Goal: Task Accomplishment & Management: Use online tool/utility

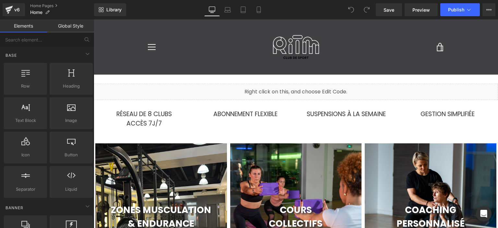
scroll to position [847, 400]
click at [256, 13] on icon at bounding box center [259, 9] width 6 height 6
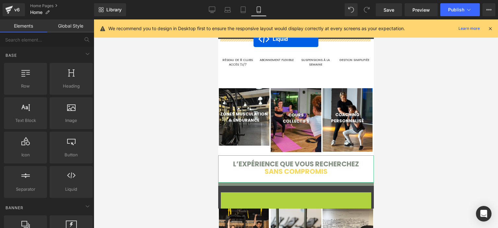
drag, startPoint x: 275, startPoint y: 198, endPoint x: 253, endPoint y: 39, distance: 160.4
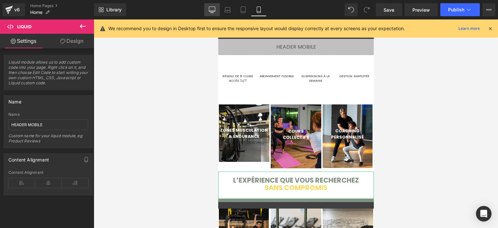
click at [214, 16] on link "Desktop" at bounding box center [212, 9] width 16 height 13
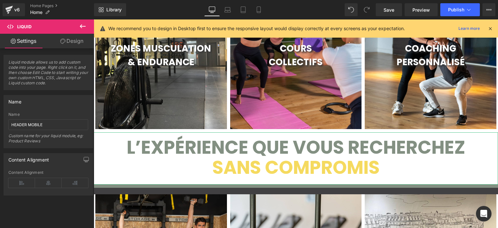
scroll to position [162, 0]
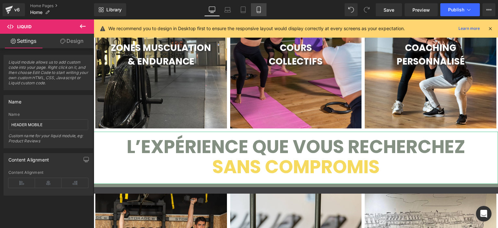
click at [262, 14] on link "Mobile" at bounding box center [259, 9] width 16 height 13
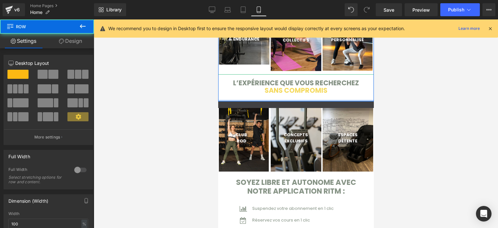
scroll to position [680, 151]
drag, startPoint x: 281, startPoint y: 102, endPoint x: 281, endPoint y: 97, distance: 4.9
click at [281, 97] on div "ZONES MUSCULATION & ENDURANCE Text Block Hero Banner COURS COLLECTIFS Text Bloc…" at bounding box center [296, 52] width 156 height 100
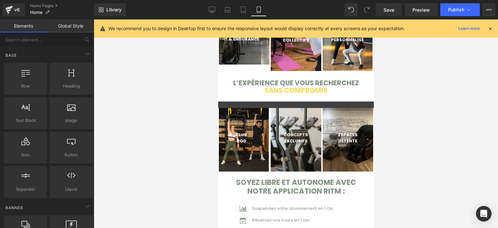
click at [76, 30] on link "Global Style" at bounding box center [70, 25] width 47 height 13
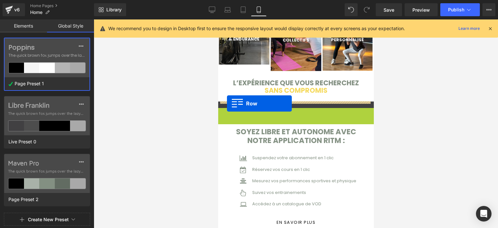
scroll to position [630, 151]
drag, startPoint x: 222, startPoint y: 112, endPoint x: 227, endPoint y: 102, distance: 11.6
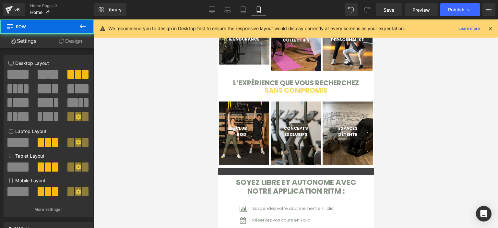
scroll to position [680, 151]
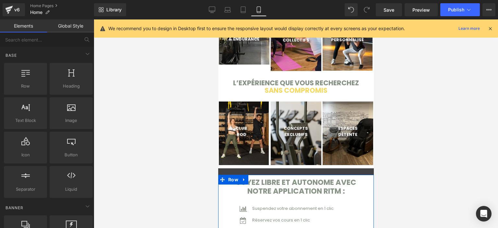
scroll to position [436, 151]
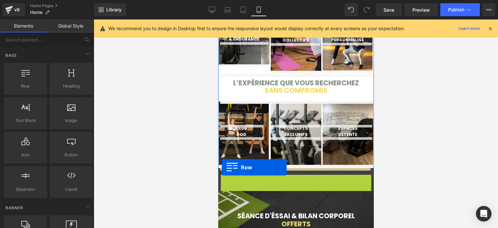
drag, startPoint x: 220, startPoint y: 179, endPoint x: 222, endPoint y: 167, distance: 12.1
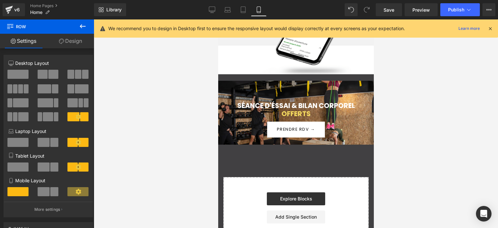
scroll to position [384, 0]
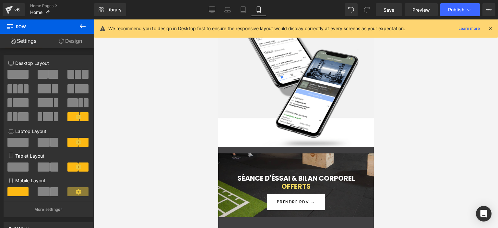
click at [227, 160] on div at bounding box center [296, 123] width 156 height 209
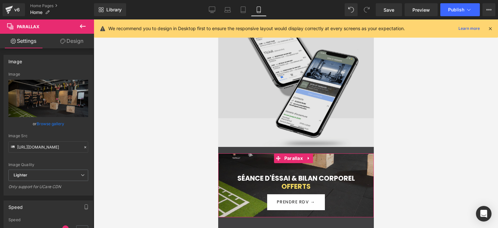
scroll to position [633, 151]
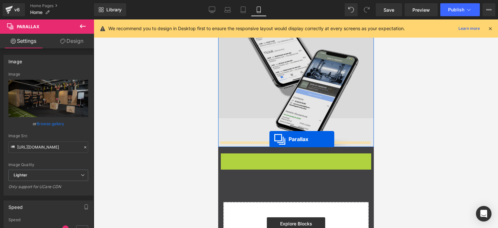
drag, startPoint x: 277, startPoint y: 153, endPoint x: 269, endPoint y: 139, distance: 15.8
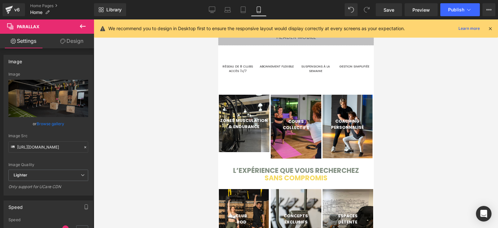
scroll to position [0, 0]
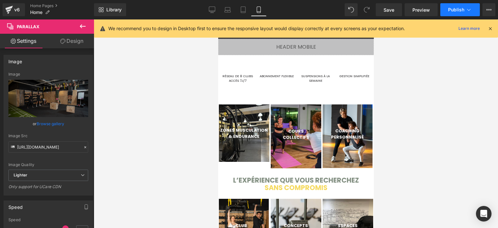
click at [452, 11] on span "Publish" at bounding box center [456, 9] width 16 height 5
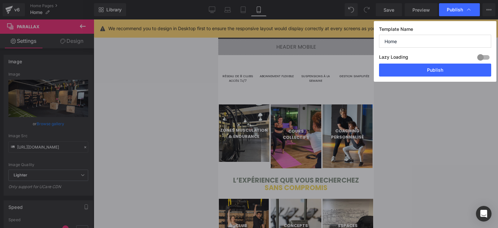
drag, startPoint x: 406, startPoint y: 68, endPoint x: 362, endPoint y: 32, distance: 56.2
click at [406, 62] on div "Template Name Home Lazy Loading Build Upgrade plan to unlock Lazy loading helps…" at bounding box center [435, 51] width 123 height 61
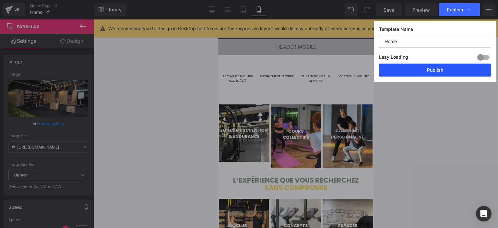
click at [398, 68] on button "Publish" at bounding box center [435, 70] width 112 height 13
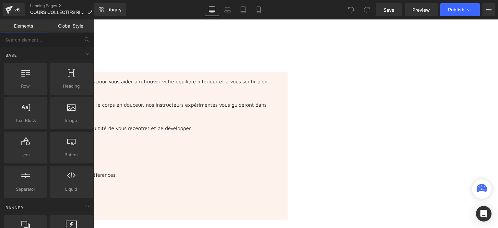
scroll to position [162, 0]
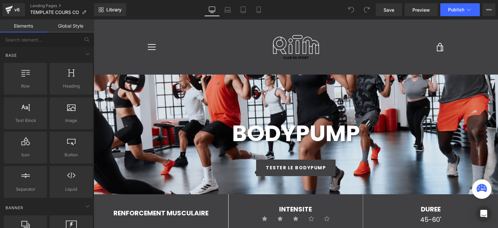
scroll to position [1133, 400]
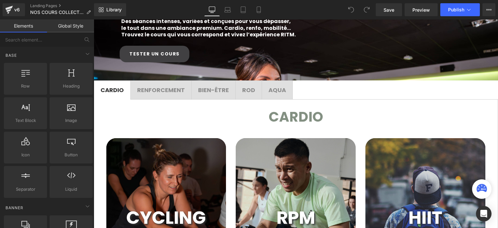
scroll to position [154, 0]
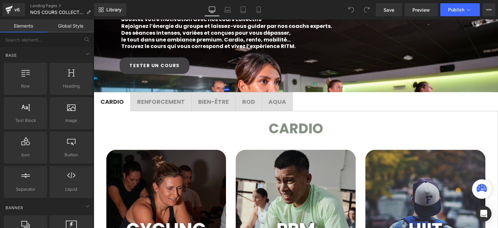
click at [94, 19] on div at bounding box center [94, 19] width 0 height 0
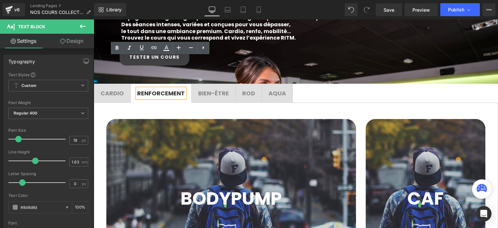
scroll to position [121, 0]
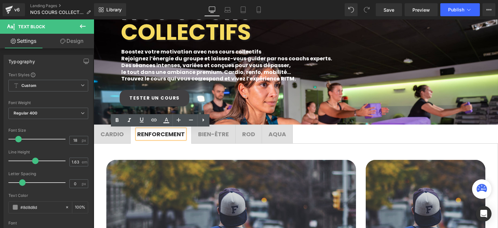
click at [214, 140] on span "BIEN-ÊTRE Text Block" at bounding box center [214, 134] width 44 height 18
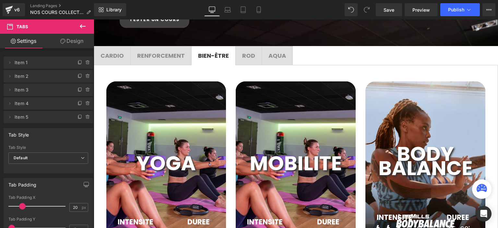
scroll to position [94, 0]
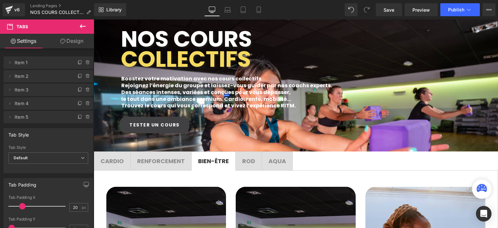
click at [94, 19] on div at bounding box center [94, 19] width 0 height 0
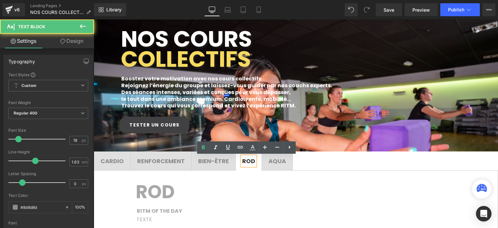
scroll to position [257, 0]
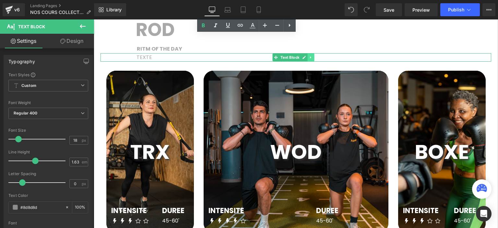
click at [310, 60] on link at bounding box center [311, 58] width 7 height 8
click at [316, 57] on icon at bounding box center [315, 57] width 4 height 4
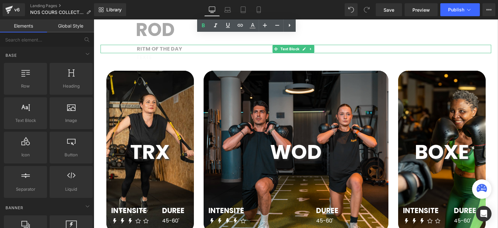
scroll to position [896, 400]
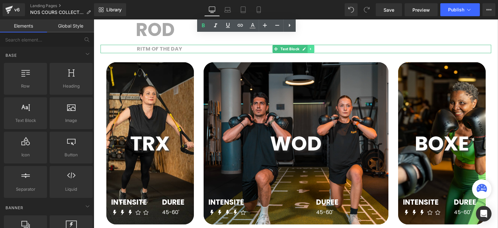
click at [309, 48] on link at bounding box center [311, 49] width 7 height 8
click at [315, 50] on icon at bounding box center [315, 49] width 4 height 4
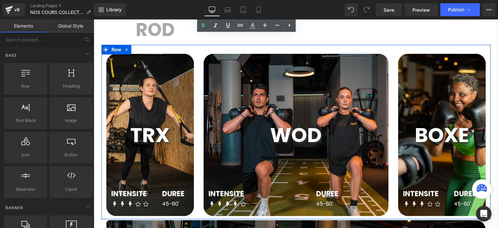
scroll to position [192, 0]
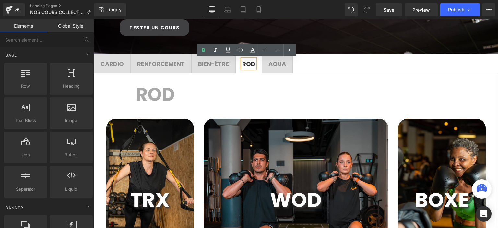
click at [231, 95] on h1 "ROD" at bounding box center [314, 95] width 356 height 30
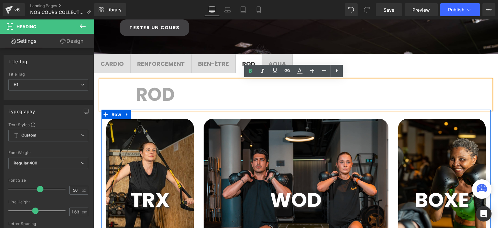
click at [173, 113] on div "TRX Text Block INTENSITE Text Block Icon Icon Icon Icon Icon Icon List Hoz DURE…" at bounding box center [296, 197] width 389 height 175
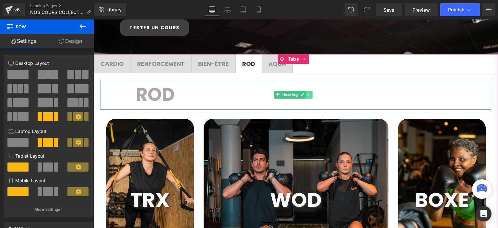
click at [307, 94] on icon at bounding box center [309, 95] width 4 height 4
click at [311, 94] on icon at bounding box center [313, 95] width 4 height 4
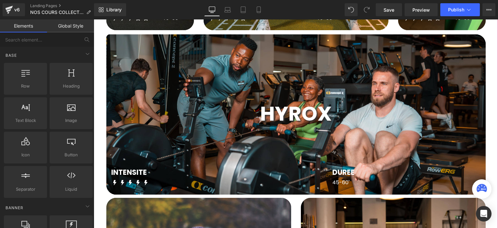
scroll to position [419, 0]
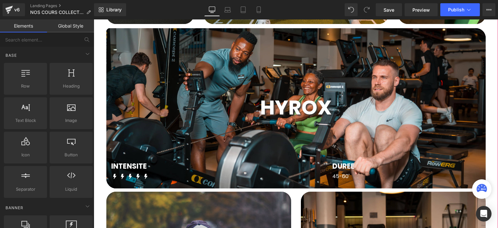
click at [373, 74] on div at bounding box center [296, 108] width 380 height 160
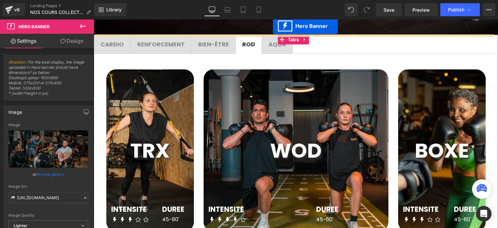
scroll to position [192, 0]
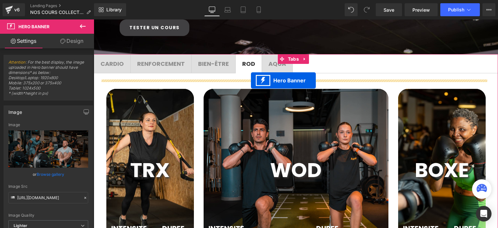
drag, startPoint x: 275, startPoint y: 34, endPoint x: 251, endPoint y: 80, distance: 52.4
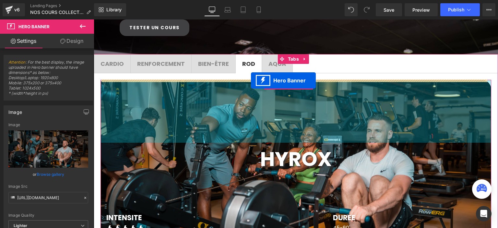
scroll to position [0, 0]
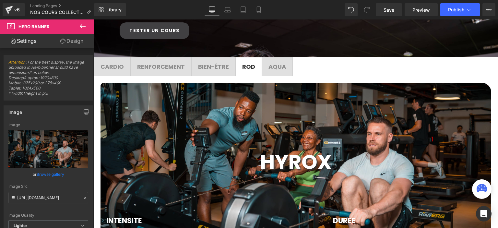
drag, startPoint x: 300, startPoint y: 20, endPoint x: 272, endPoint y: 71, distance: 58.6
click at [272, 71] on span "AQUA Text Block" at bounding box center [277, 66] width 30 height 18
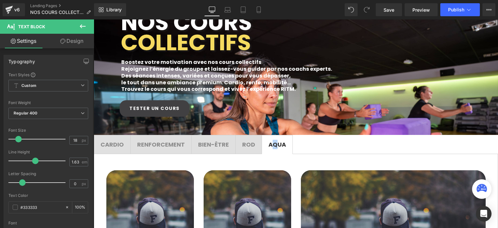
click at [94, 19] on div at bounding box center [94, 19] width 0 height 0
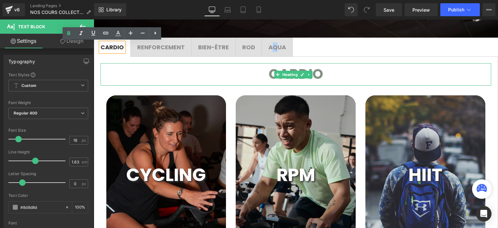
click at [310, 75] on icon at bounding box center [309, 75] width 4 height 4
click at [312, 74] on icon at bounding box center [313, 75] width 4 height 4
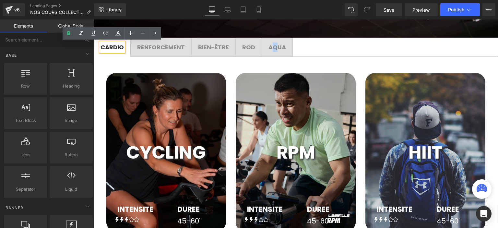
click at [94, 19] on div at bounding box center [94, 19] width 0 height 0
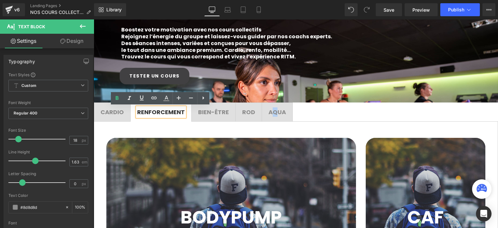
click at [202, 116] on span "BIEN-ÊTRE Text Block" at bounding box center [214, 112] width 44 height 18
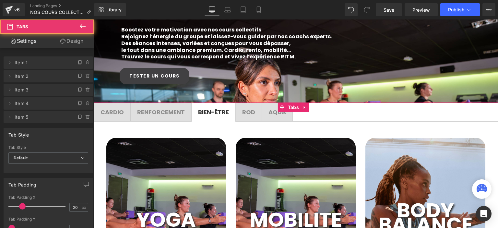
click at [248, 119] on span "ROD Text Block" at bounding box center [249, 112] width 26 height 18
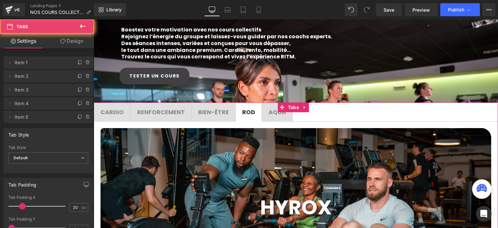
click at [272, 119] on span "AQUA Text Block" at bounding box center [277, 112] width 30 height 18
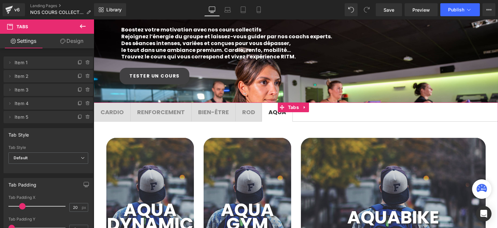
click at [122, 118] on span "CARDIO Text Block" at bounding box center [112, 112] width 36 height 18
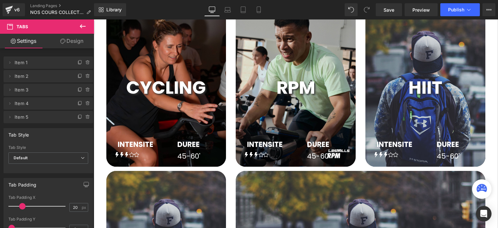
click at [403, 65] on div at bounding box center [426, 87] width 120 height 159
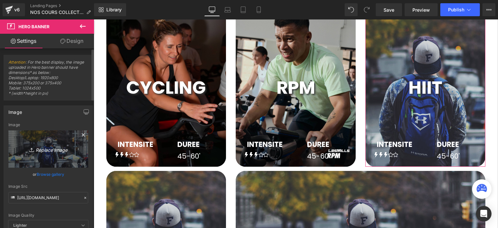
click at [56, 146] on icon "Replace Image" at bounding box center [48, 149] width 52 height 8
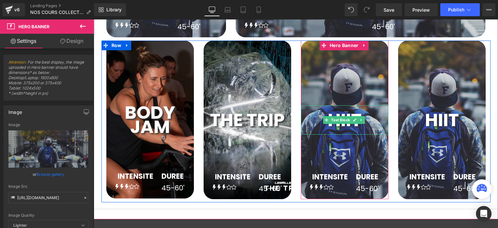
click at [341, 111] on span "HIIT" at bounding box center [345, 119] width 34 height 25
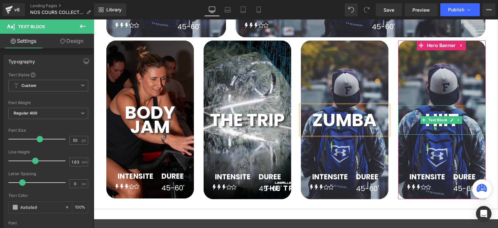
click at [415, 115] on p "HIIT" at bounding box center [442, 119] width 88 height 29
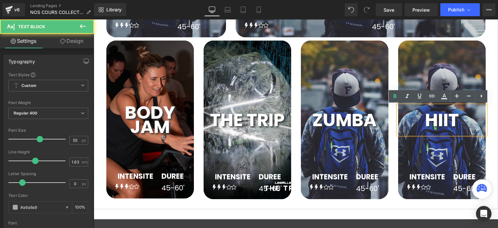
click at [413, 117] on p "HIIT" at bounding box center [442, 119] width 88 height 29
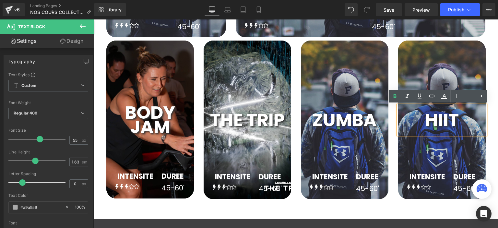
click at [428, 111] on span "HIIT" at bounding box center [442, 119] width 34 height 25
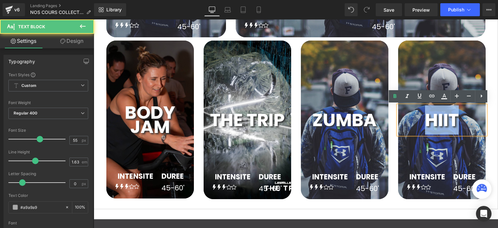
click at [428, 110] on span "HIIT" at bounding box center [442, 119] width 34 height 25
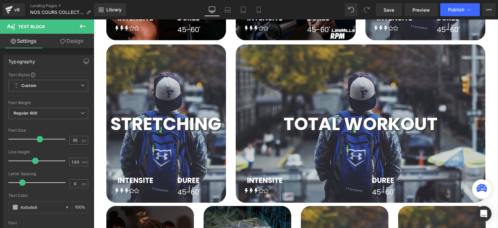
scroll to position [403, 0]
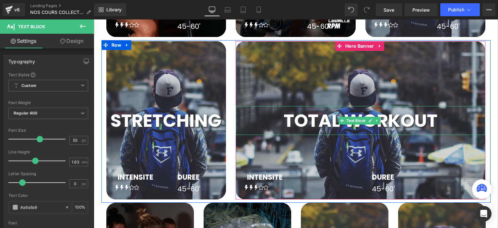
click at [321, 121] on span "TOTAL WORKOUT" at bounding box center [361, 120] width 154 height 25
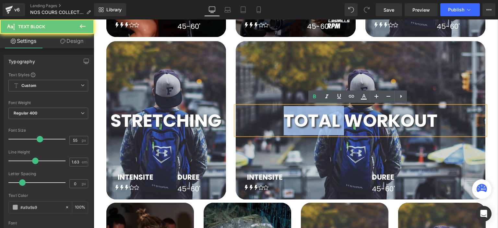
click at [321, 121] on span "TOTAL WORKOUT" at bounding box center [361, 120] width 154 height 25
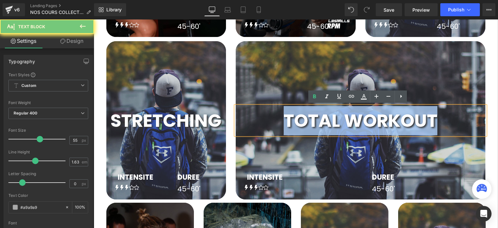
click at [321, 121] on span "TOTAL WORKOUT" at bounding box center [361, 120] width 154 height 25
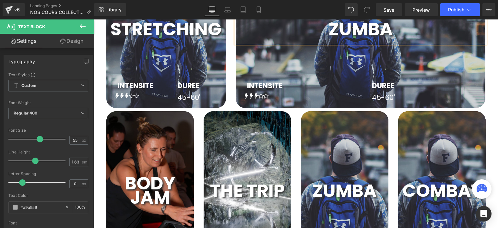
scroll to position [533, 0]
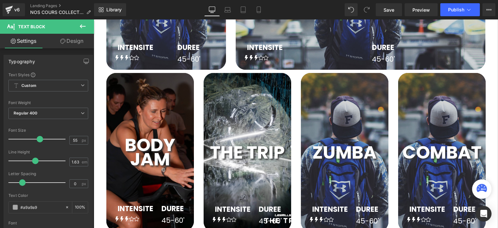
click at [323, 155] on div "ZUMBA Text Block" at bounding box center [345, 152] width 88 height 29
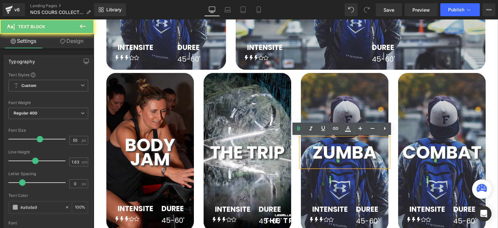
click at [313, 151] on span "ZUMBA" at bounding box center [344, 152] width 65 height 25
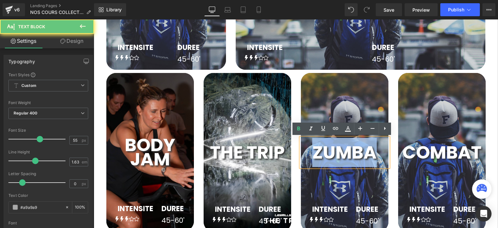
click at [313, 151] on span "ZUMBA" at bounding box center [344, 152] width 65 height 25
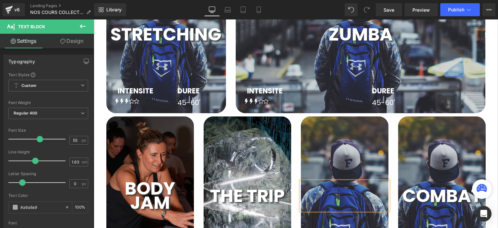
scroll to position [565, 0]
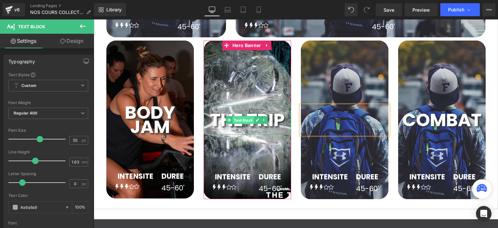
click at [243, 122] on span "Text Block" at bounding box center [243, 120] width 21 height 8
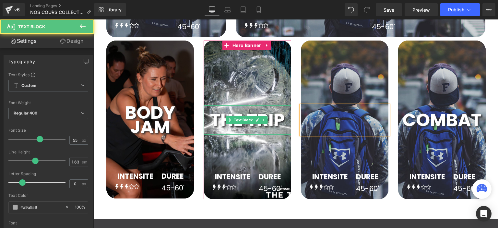
click at [222, 120] on b "THE TRIP" at bounding box center [247, 119] width 75 height 25
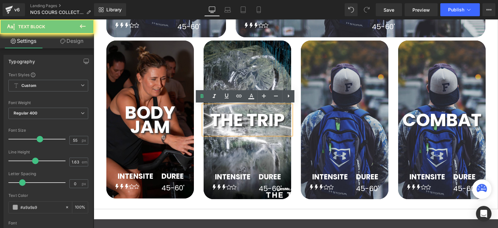
click at [222, 120] on b "THE TRIP" at bounding box center [247, 119] width 75 height 25
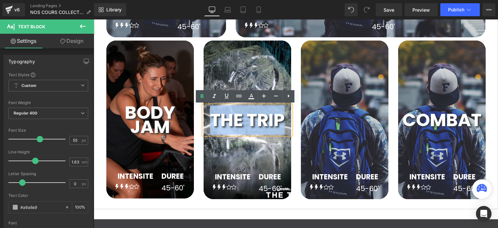
click at [221, 120] on b "THE TRIP" at bounding box center [247, 119] width 75 height 25
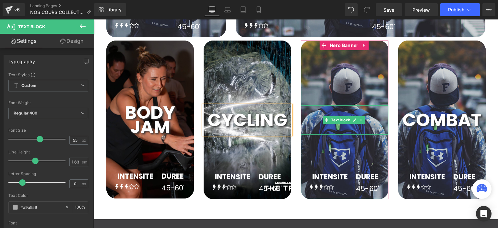
click at [338, 106] on div at bounding box center [345, 119] width 88 height 29
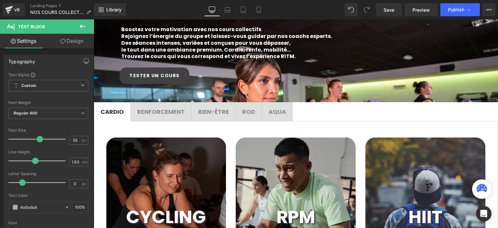
scroll to position [143, 0]
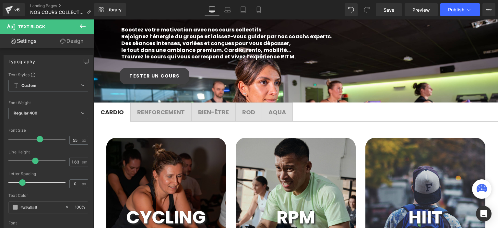
drag, startPoint x: 141, startPoint y: 117, endPoint x: 180, endPoint y: 93, distance: 45.8
click at [141, 116] on span "RENFORCEMENT Text Block" at bounding box center [161, 112] width 61 height 18
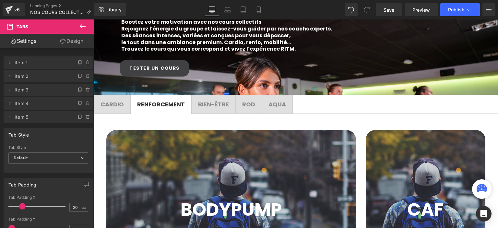
scroll to position [111, 0]
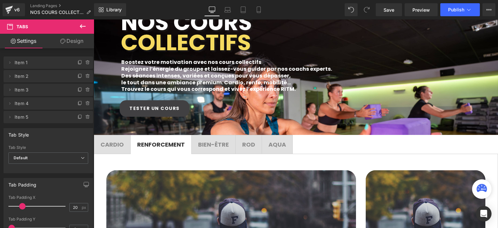
click at [218, 146] on span "BIEN-ÊTRE" at bounding box center [213, 144] width 31 height 8
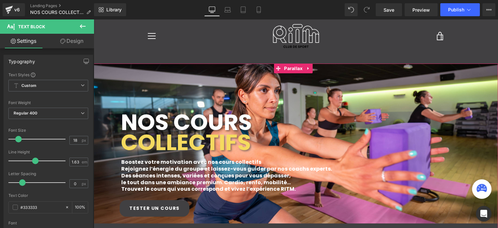
scroll to position [0, 0]
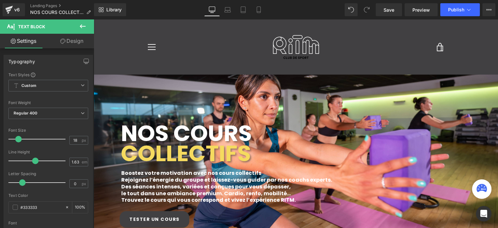
drag, startPoint x: 392, startPoint y: 10, endPoint x: 304, endPoint y: 11, distance: 88.6
click at [392, 10] on span "Save" at bounding box center [389, 9] width 11 height 7
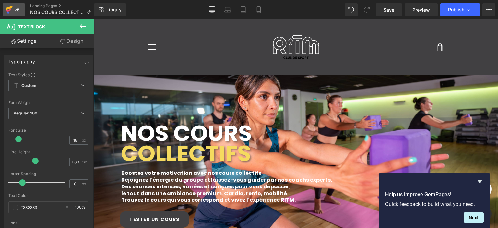
click at [22, 8] on link "v6" at bounding box center [14, 9] width 22 height 13
